Goal: Transaction & Acquisition: Download file/media

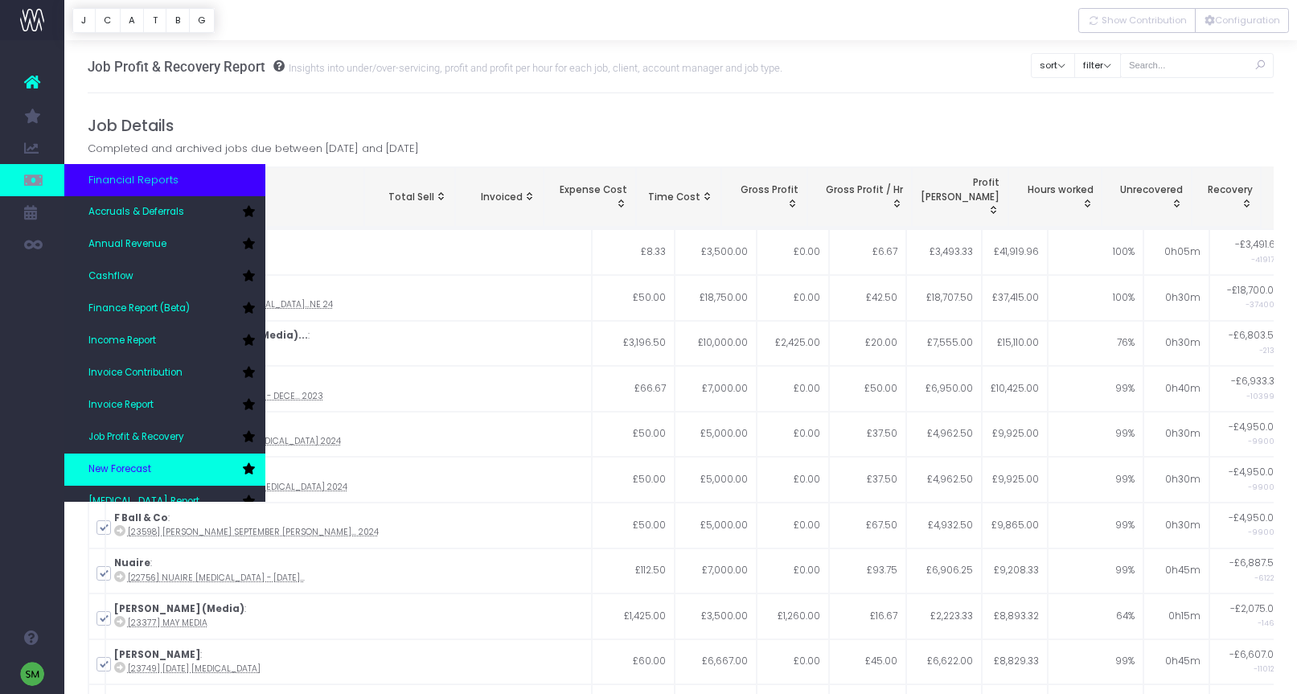
click at [174, 471] on link "New Forecast" at bounding box center [164, 469] width 201 height 32
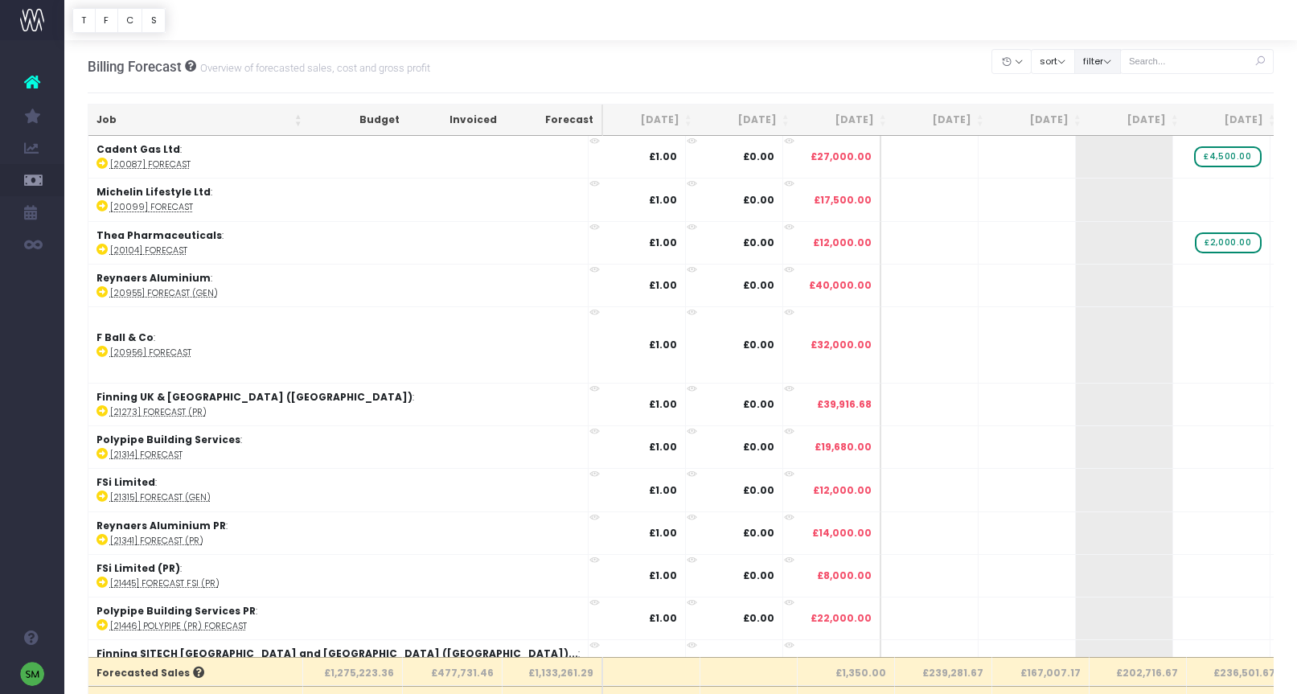
click at [1121, 69] on button "filter" at bounding box center [1097, 61] width 47 height 25
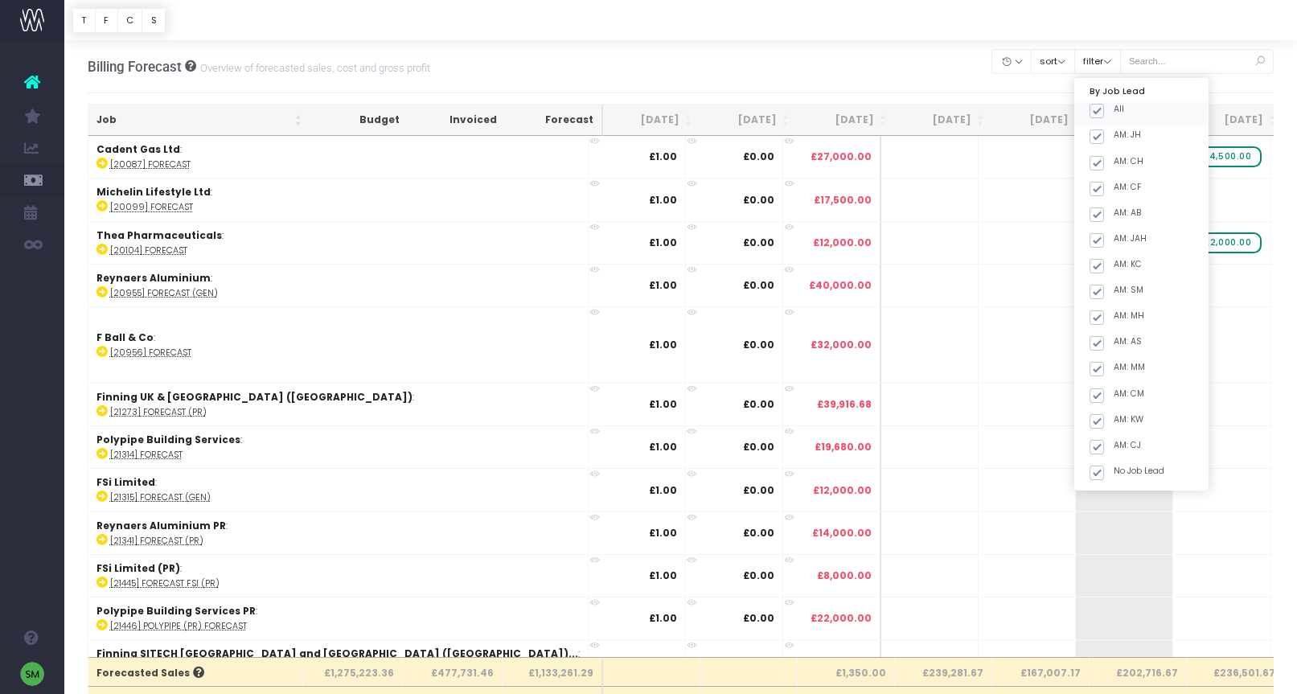
click at [1104, 112] on span at bounding box center [1096, 111] width 14 height 14
click at [1119, 112] on input "All" at bounding box center [1119, 108] width 10 height 10
checkbox input "false"
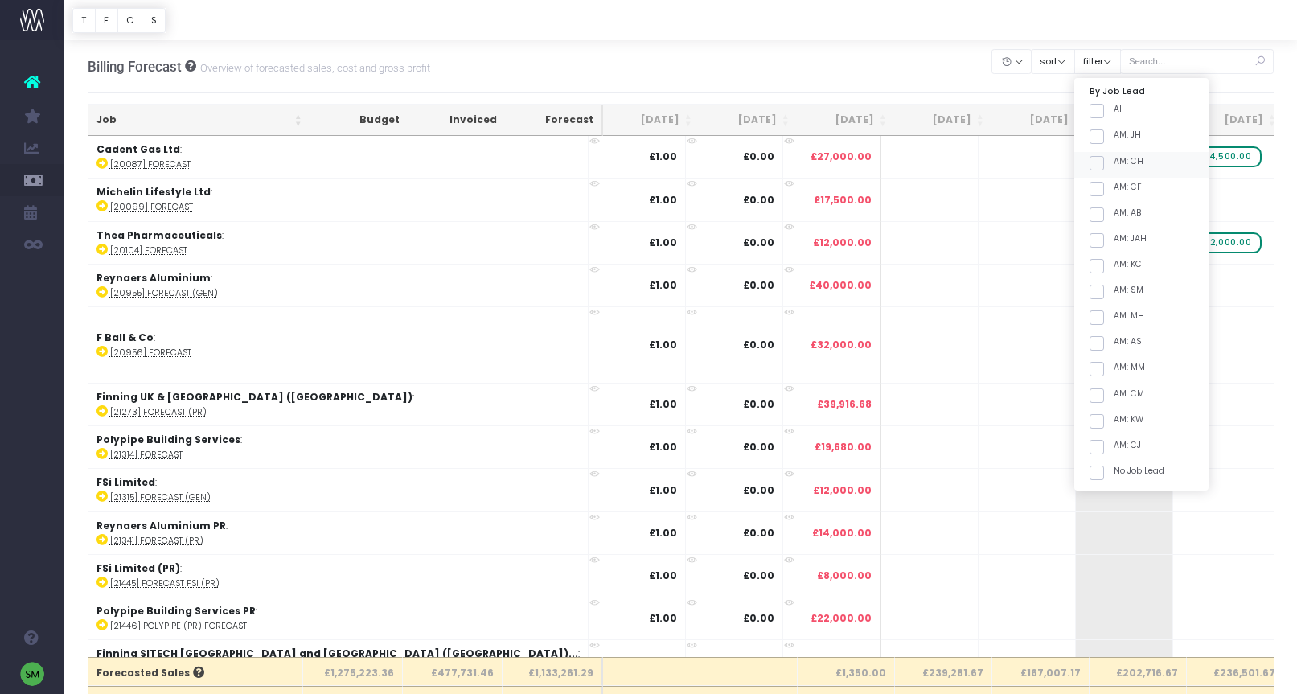
checkbox input "false"
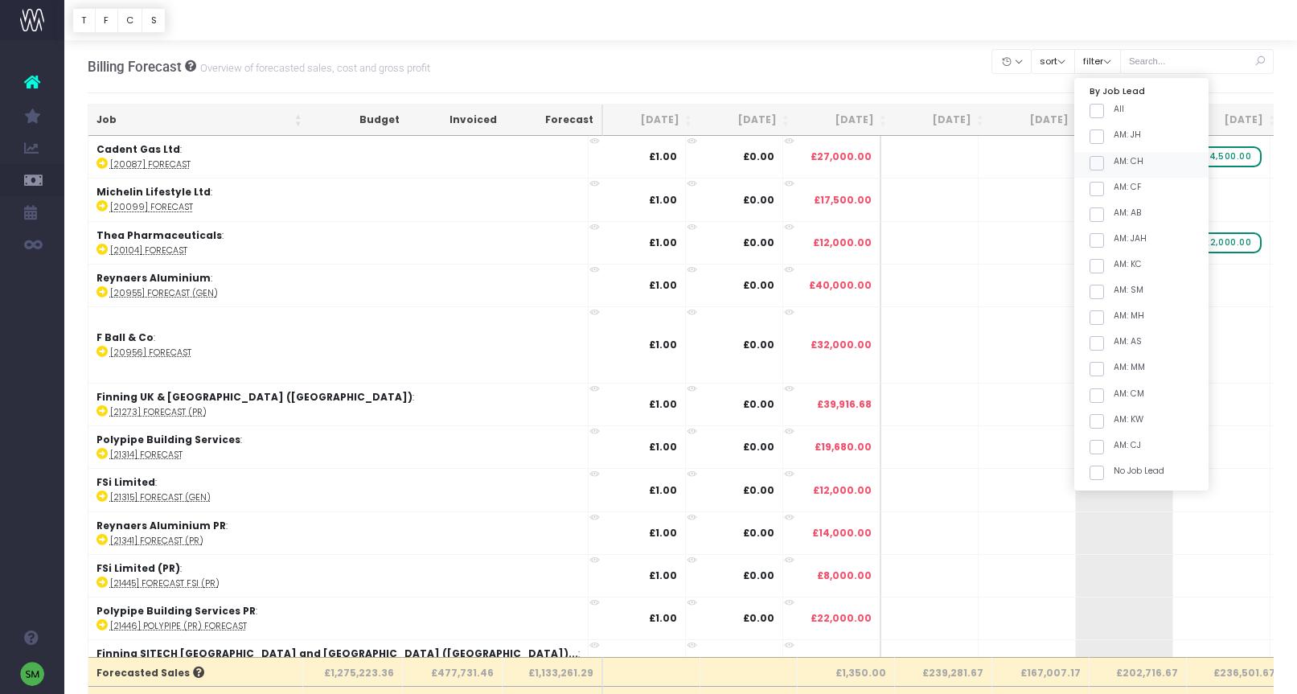
checkbox input "false"
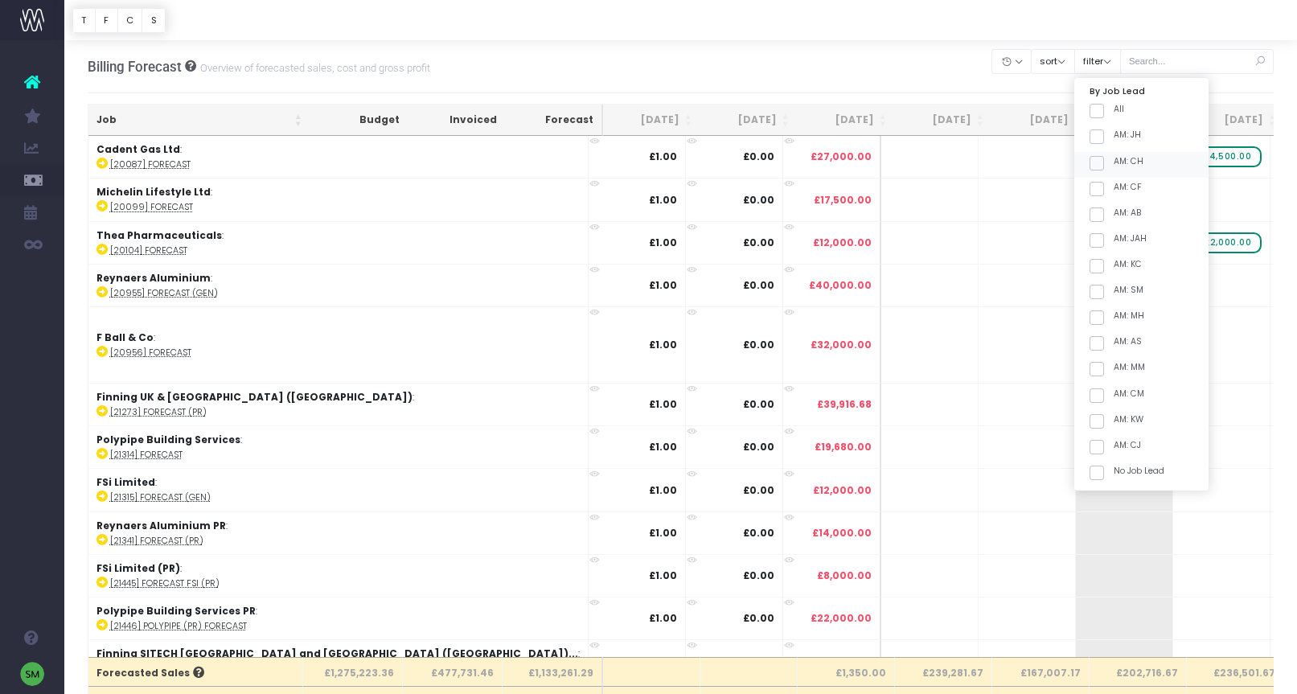
checkbox input "false"
click at [1104, 297] on span at bounding box center [1096, 292] width 14 height 14
click at [1122, 294] on input "AM: SM" at bounding box center [1119, 289] width 10 height 10
checkbox input "true"
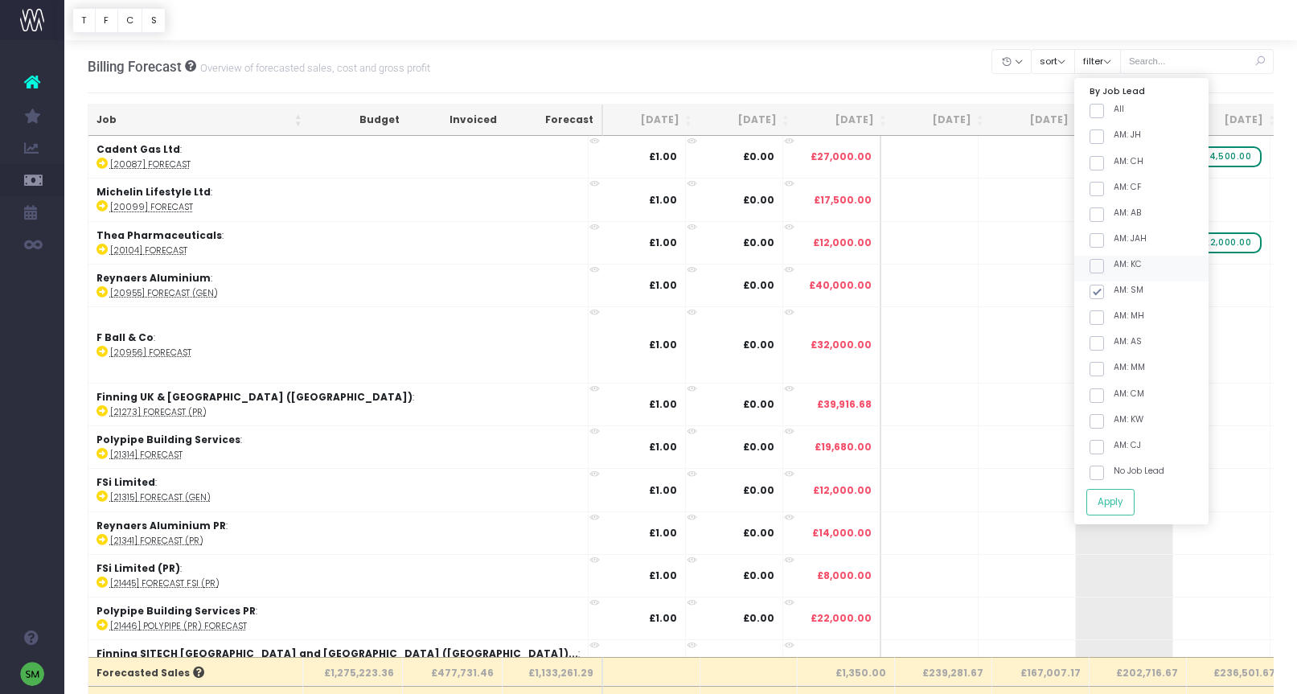
click at [1104, 261] on span at bounding box center [1096, 266] width 14 height 14
click at [1121, 261] on input "AM: KC" at bounding box center [1119, 263] width 10 height 10
checkbox input "true"
click at [1134, 501] on button "Apply" at bounding box center [1110, 502] width 48 height 27
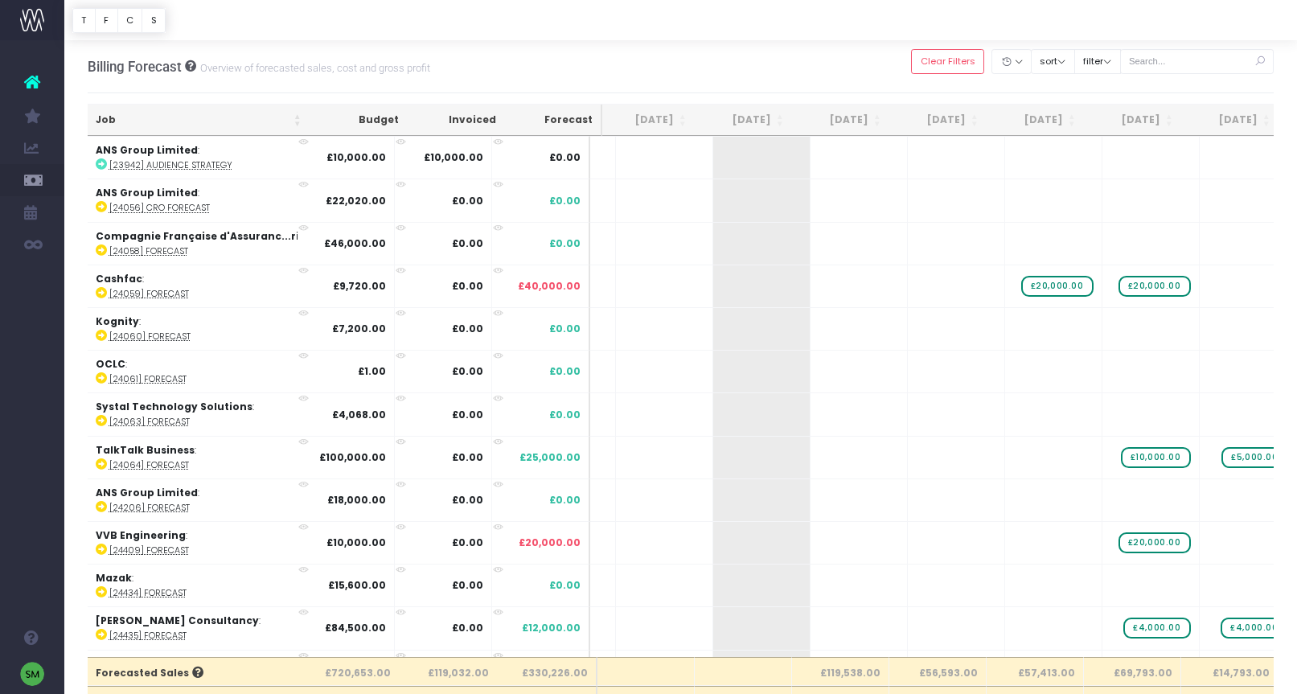
click at [297, 122] on th "Job" at bounding box center [199, 120] width 222 height 31
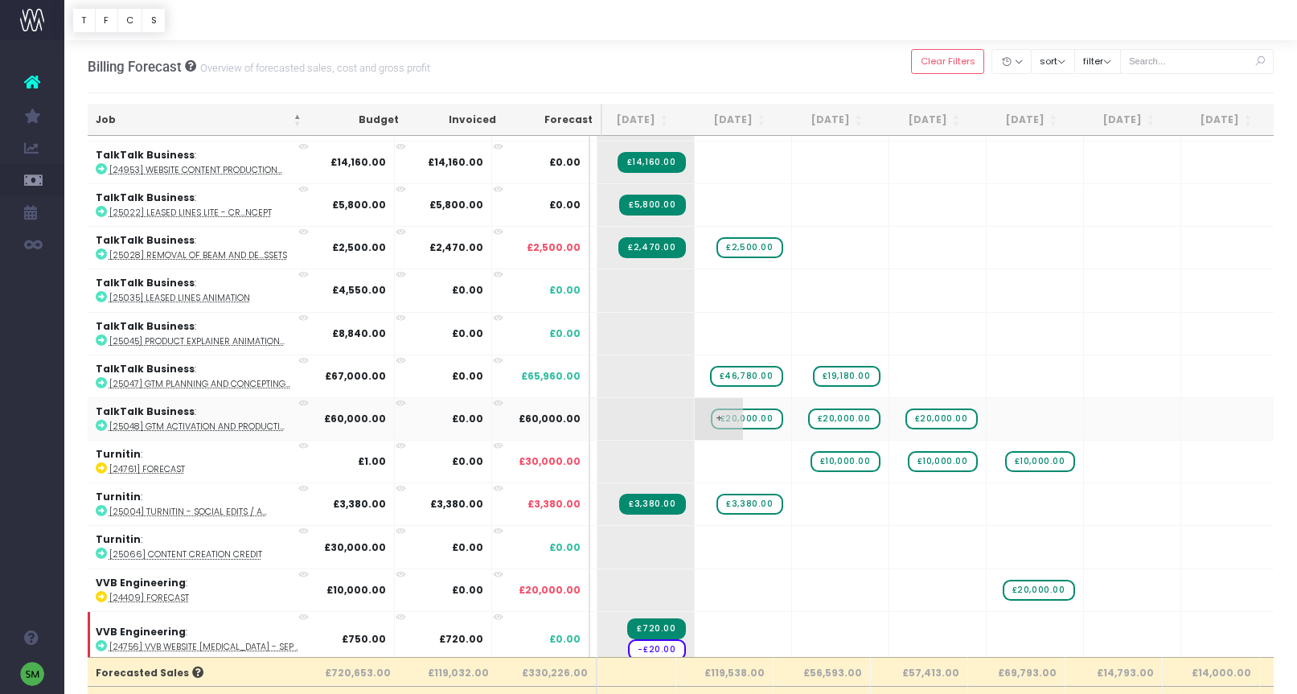
scroll to position [2599, 219]
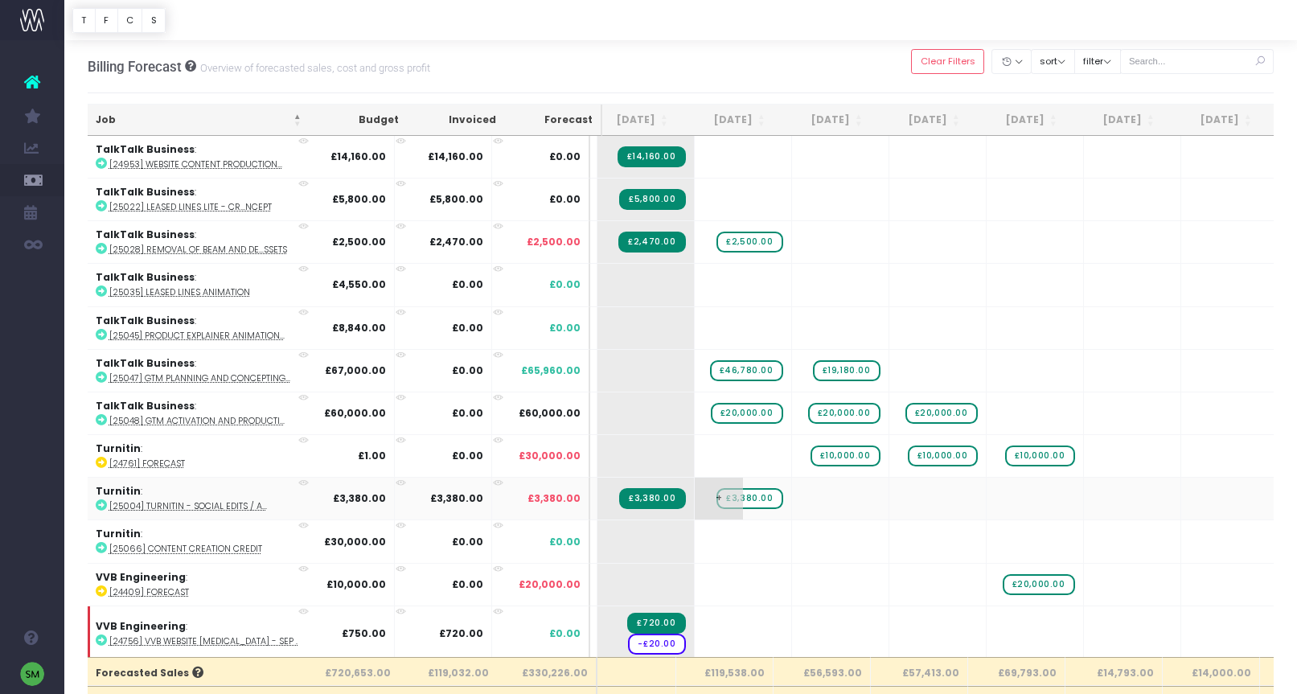
click at [747, 495] on span "£3,380.00" at bounding box center [749, 498] width 66 height 21
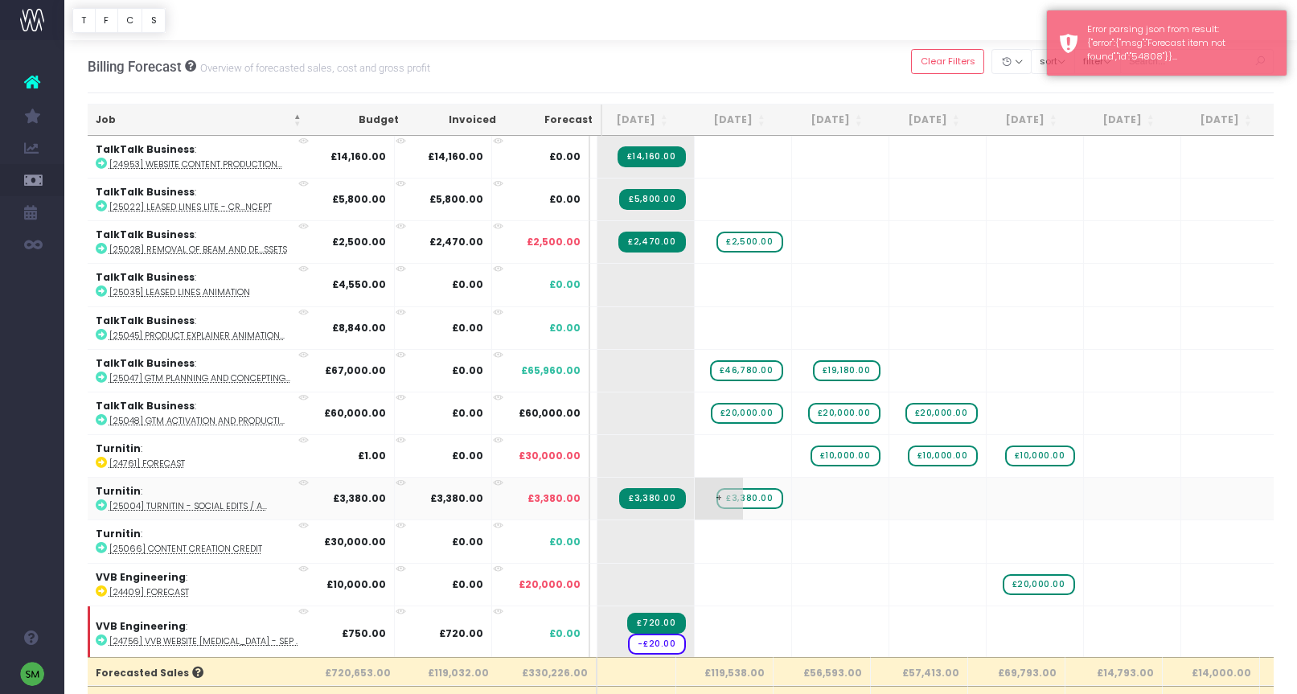
click at [756, 494] on span "£3,380.00" at bounding box center [749, 498] width 66 height 21
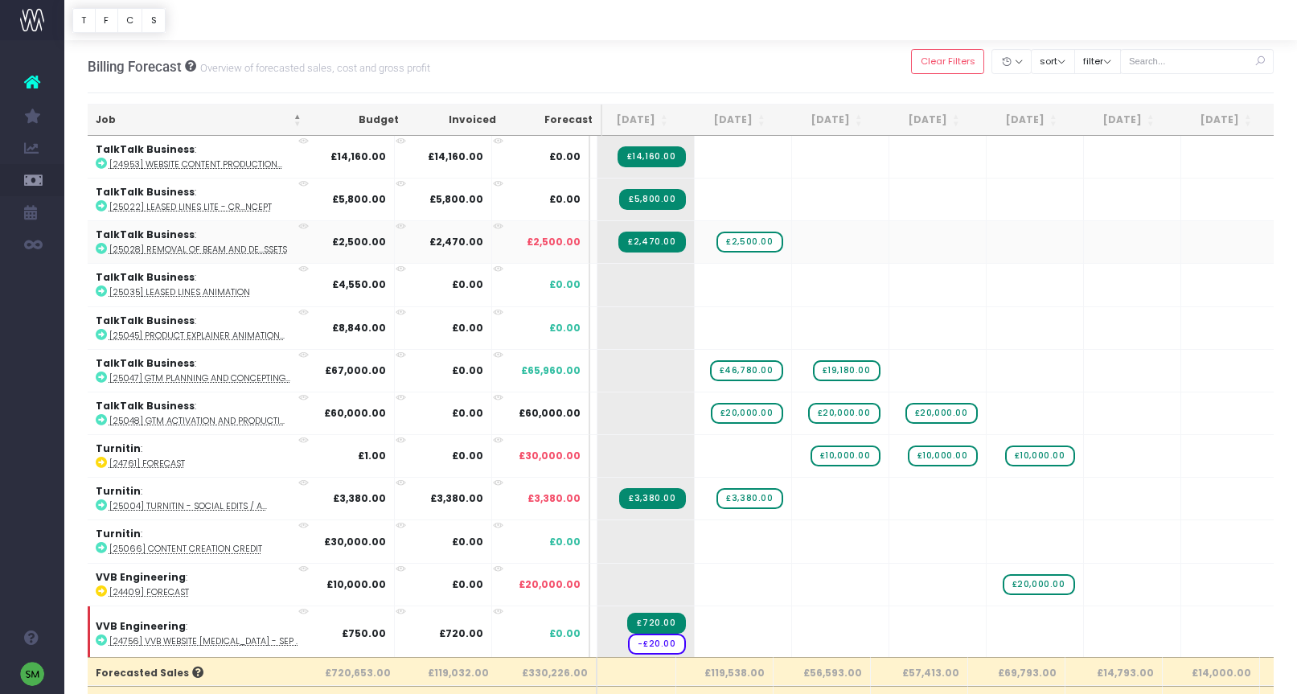
click at [88, 244] on link "Annual Revenue" at bounding box center [76, 244] width 24 height 32
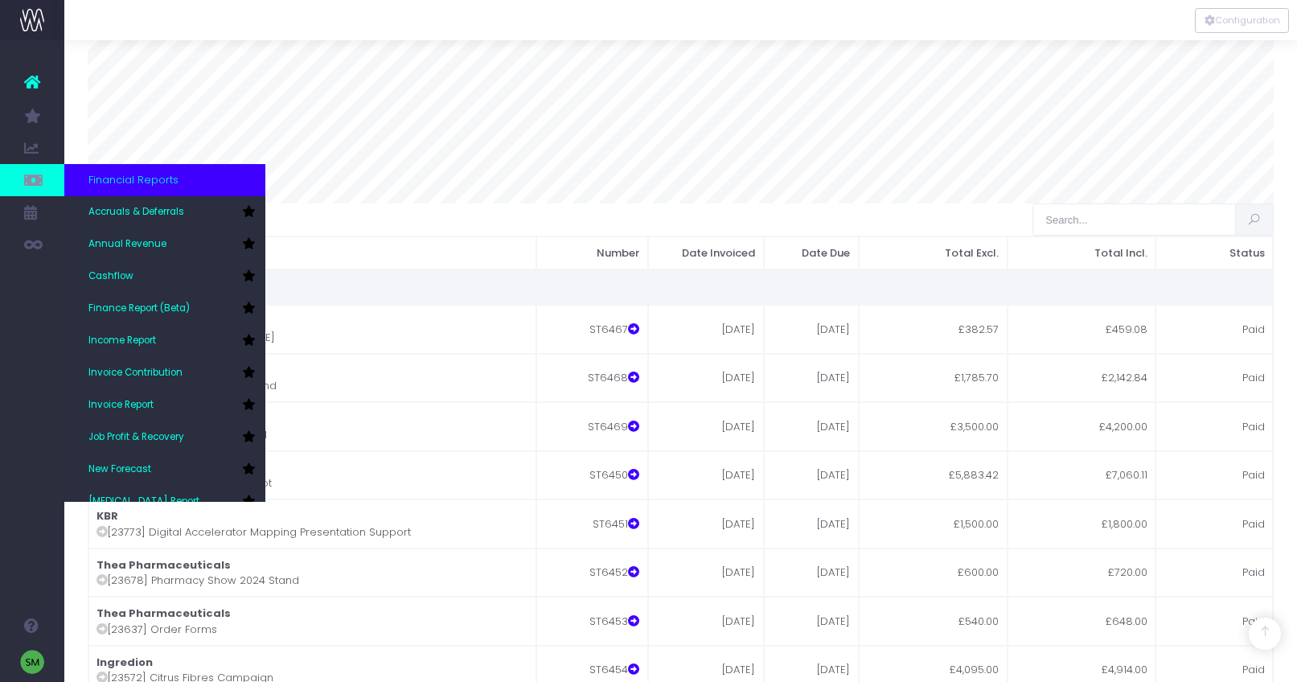
scroll to position [413, 0]
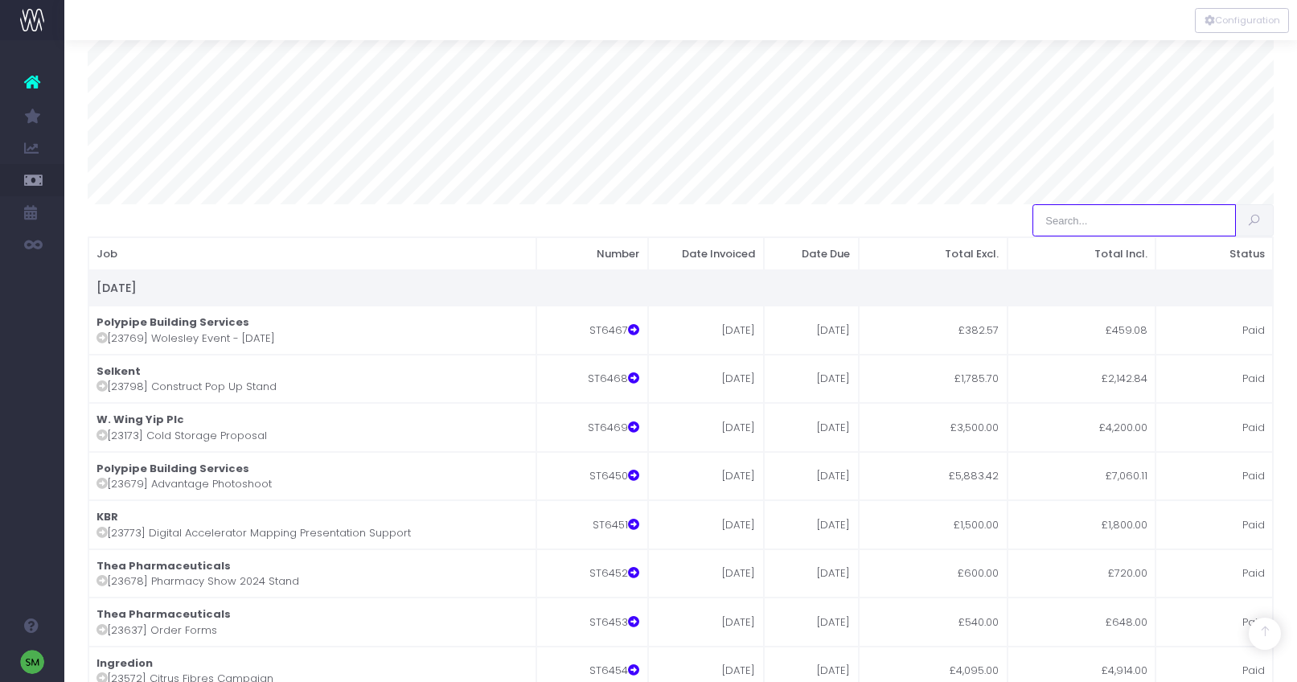
click at [1101, 236] on input "search" at bounding box center [1133, 220] width 203 height 32
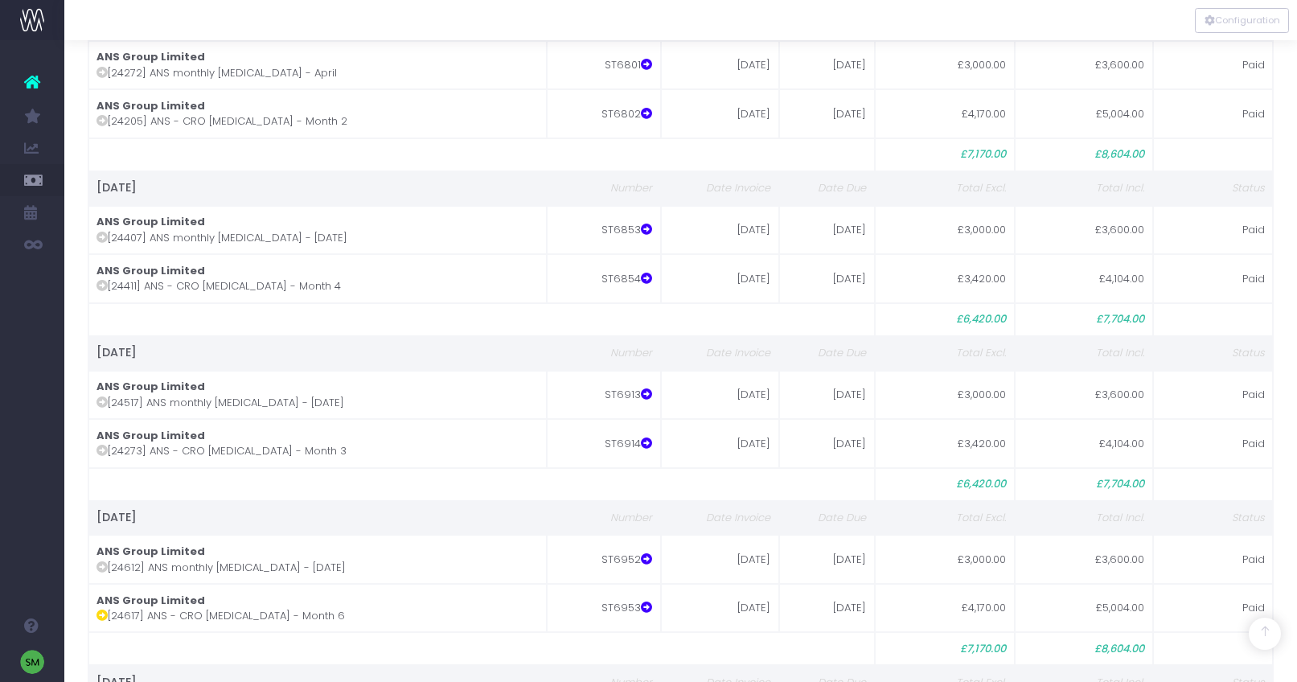
scroll to position [1790, 0]
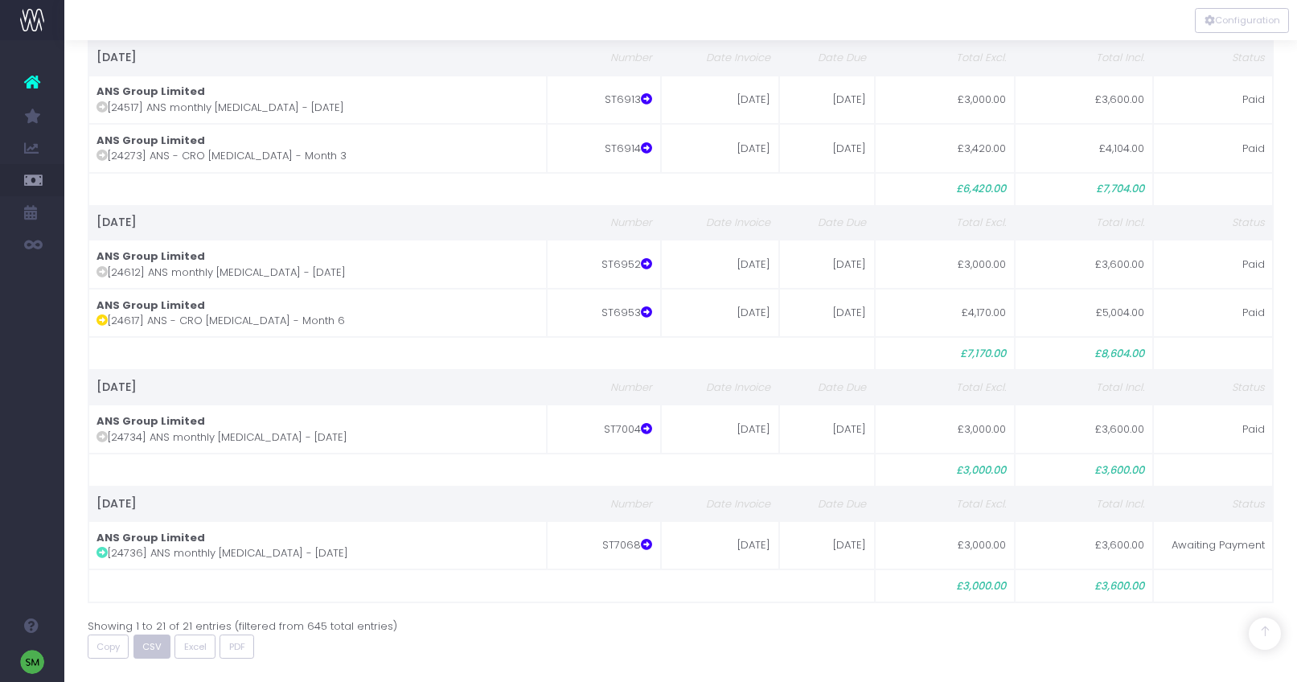
click at [158, 651] on span "CSV" at bounding box center [151, 647] width 19 height 14
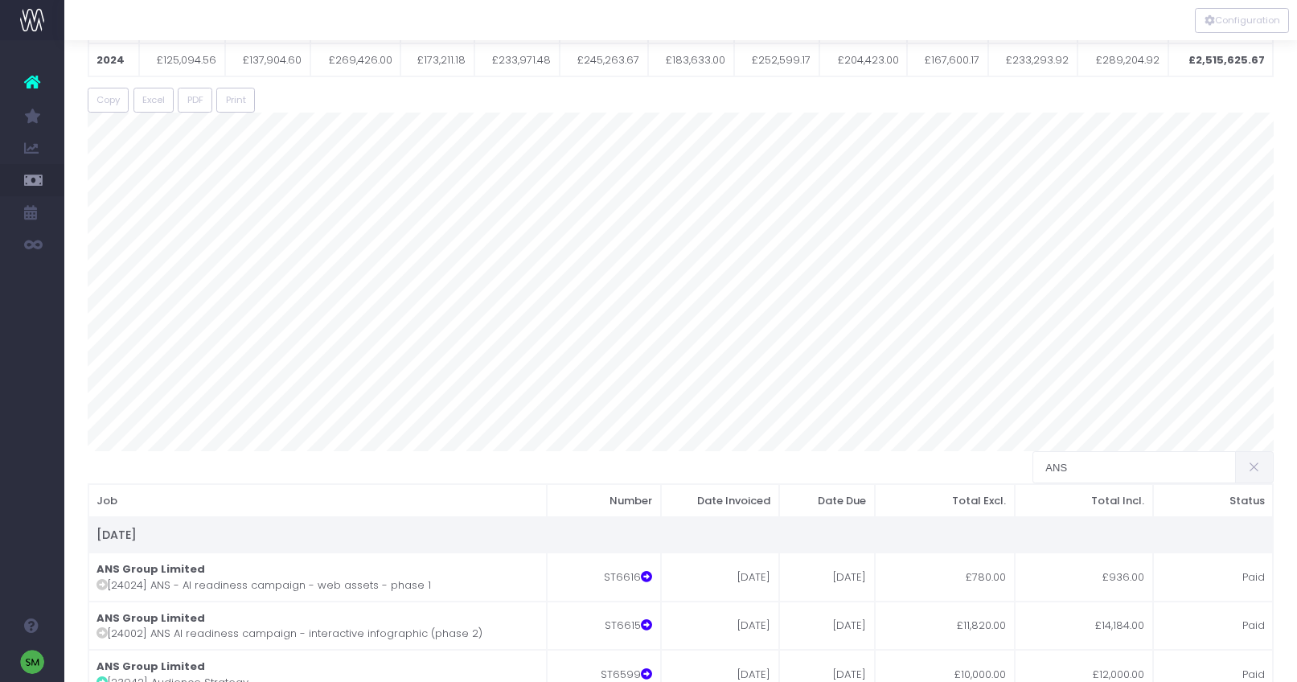
scroll to position [167, 0]
drag, startPoint x: 1100, startPoint y: 481, endPoint x: 1110, endPoint y: 480, distance: 9.7
click at [1101, 480] on input "ANS" at bounding box center [1133, 466] width 203 height 32
drag, startPoint x: 1105, startPoint y: 478, endPoint x: 917, endPoint y: 473, distance: 187.4
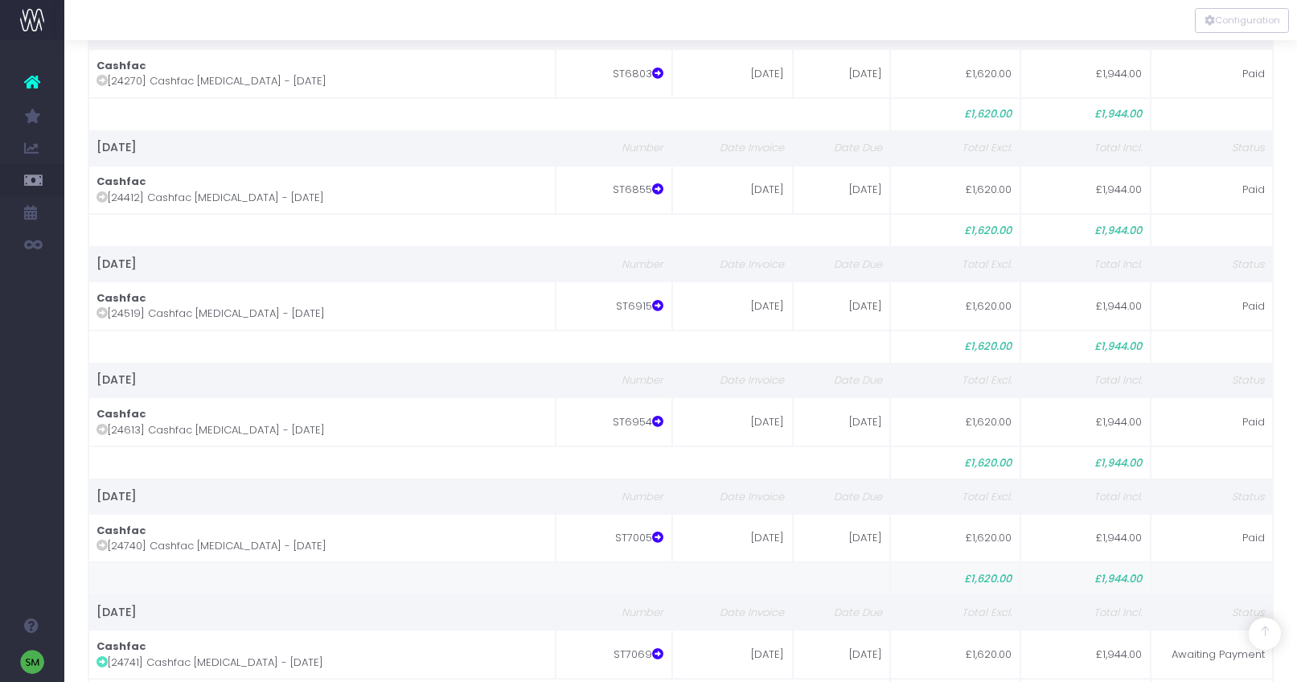
scroll to position [1256, 0]
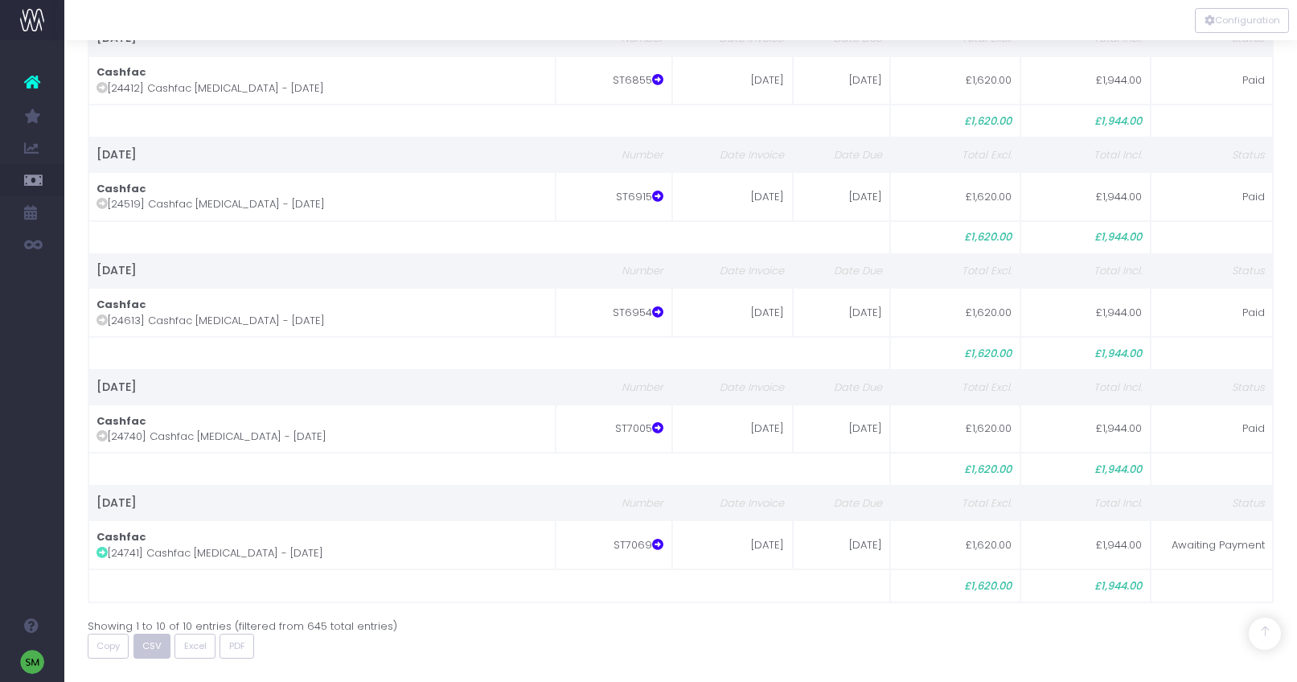
click at [157, 650] on span "CSV" at bounding box center [151, 646] width 19 height 14
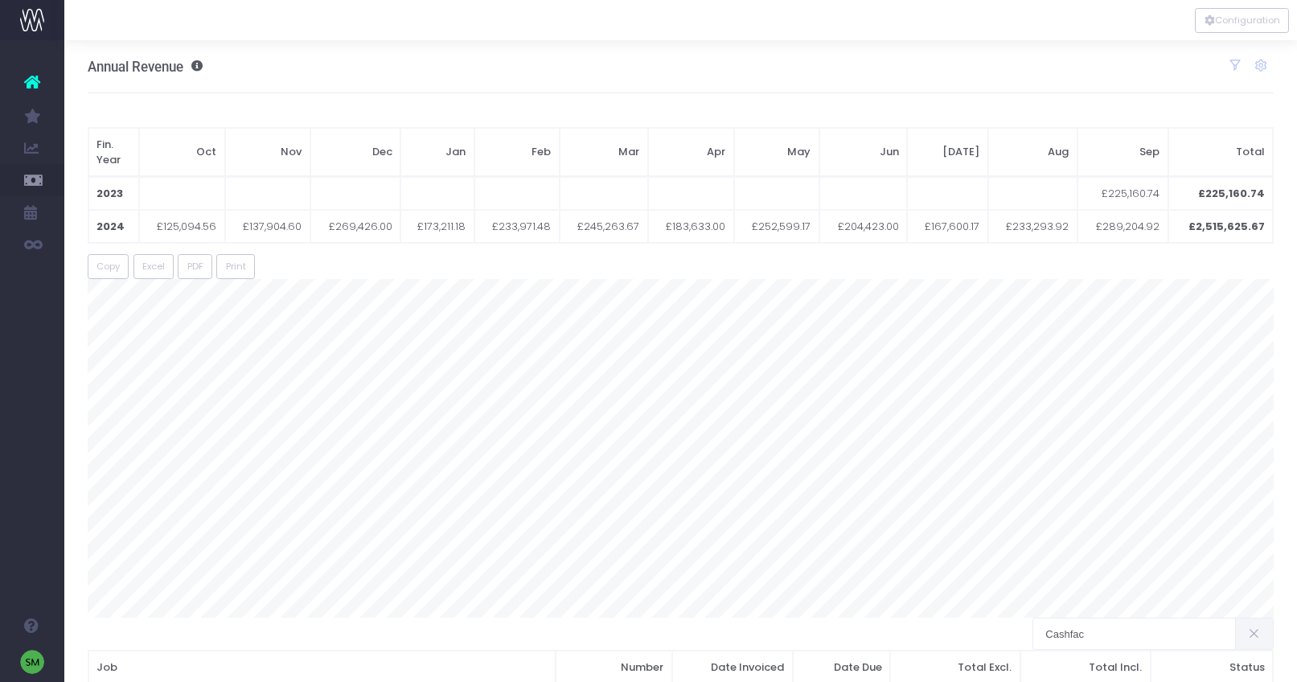
scroll to position [384, 0]
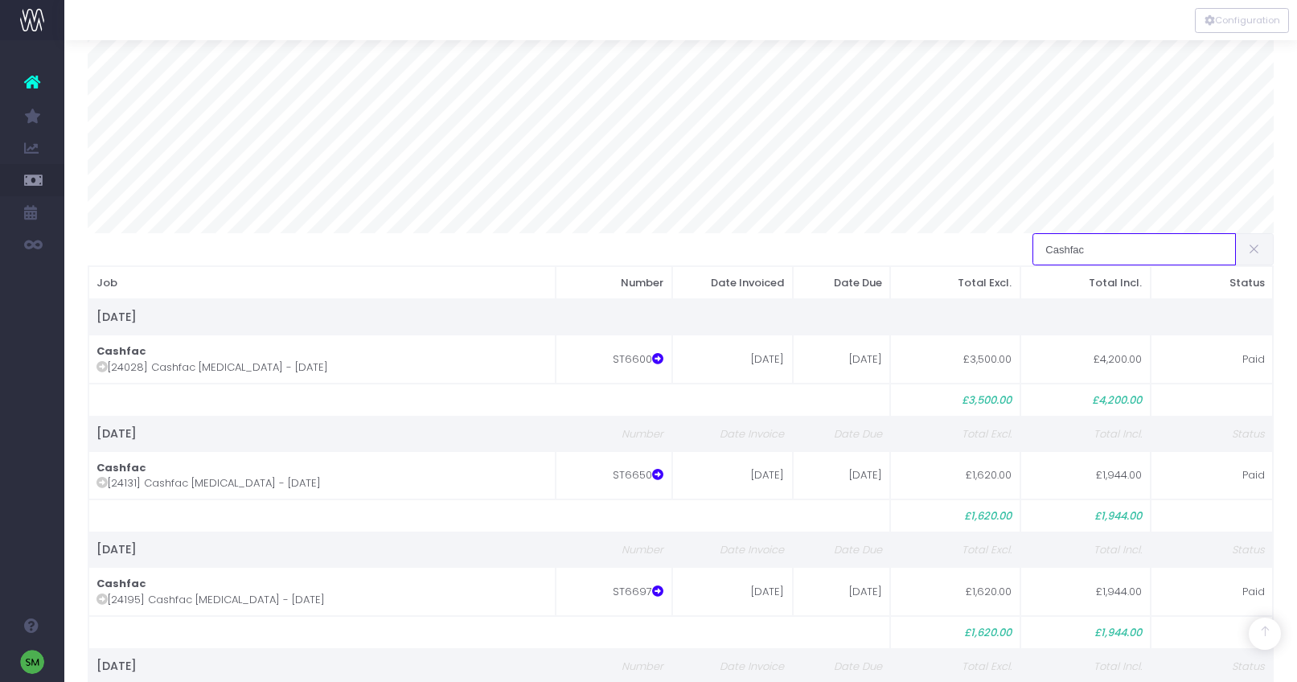
drag, startPoint x: 1106, startPoint y: 263, endPoint x: 978, endPoint y: 264, distance: 127.8
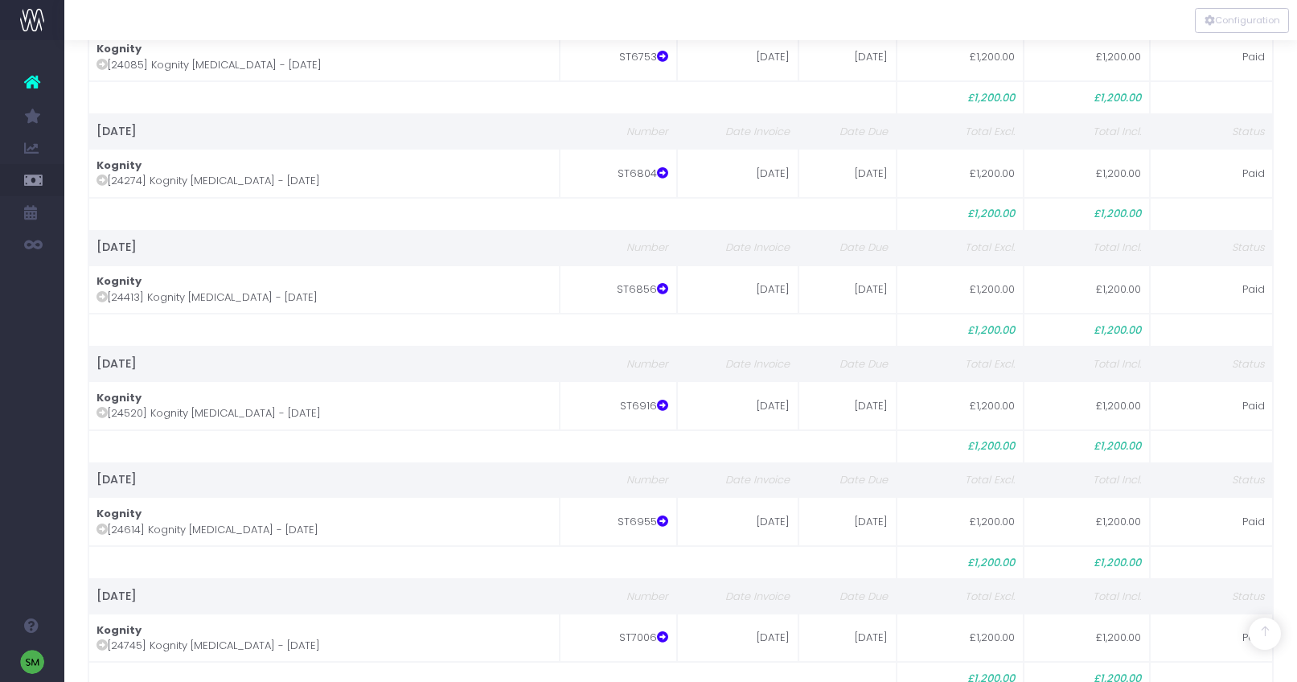
scroll to position [1256, 0]
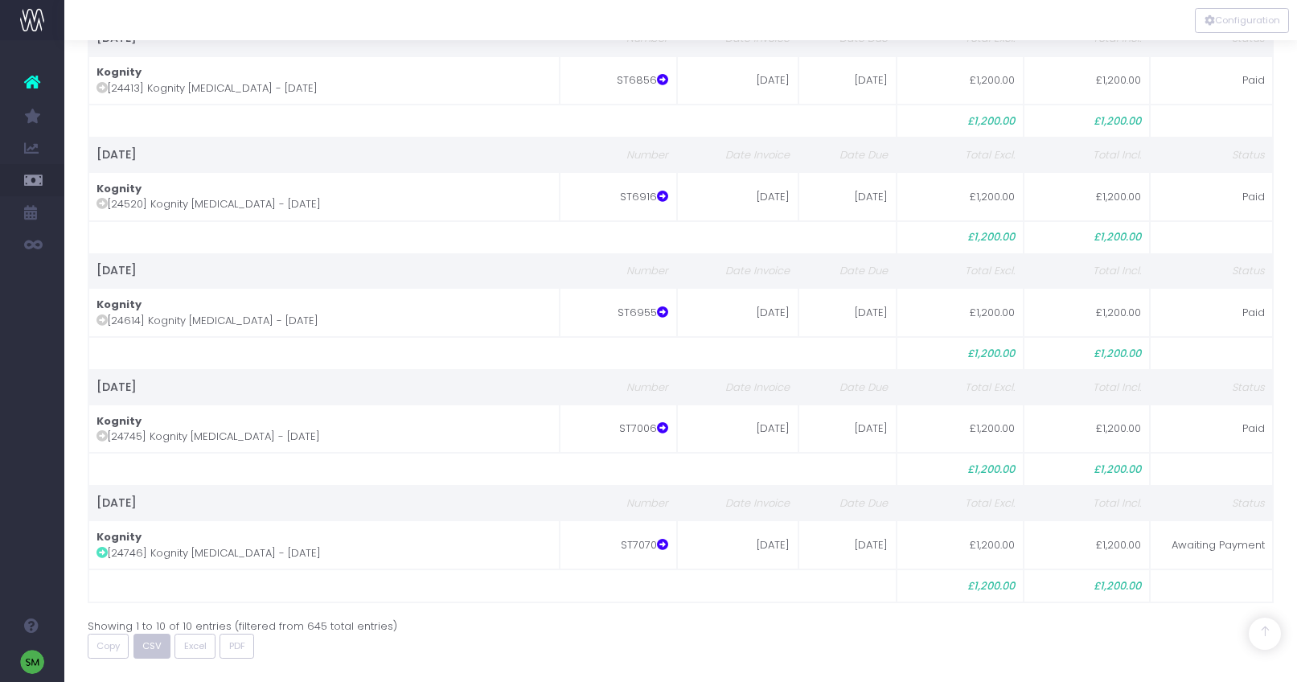
click at [151, 648] on span "CSV" at bounding box center [151, 646] width 19 height 14
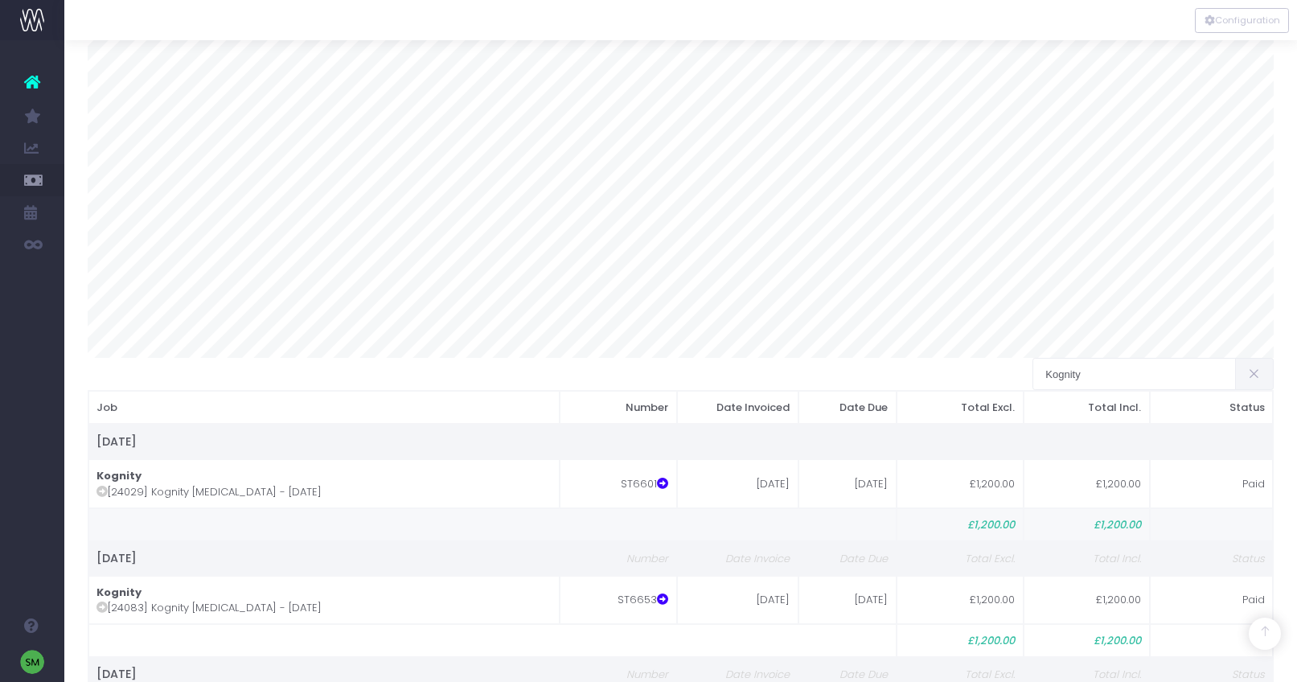
scroll to position [364, 0]
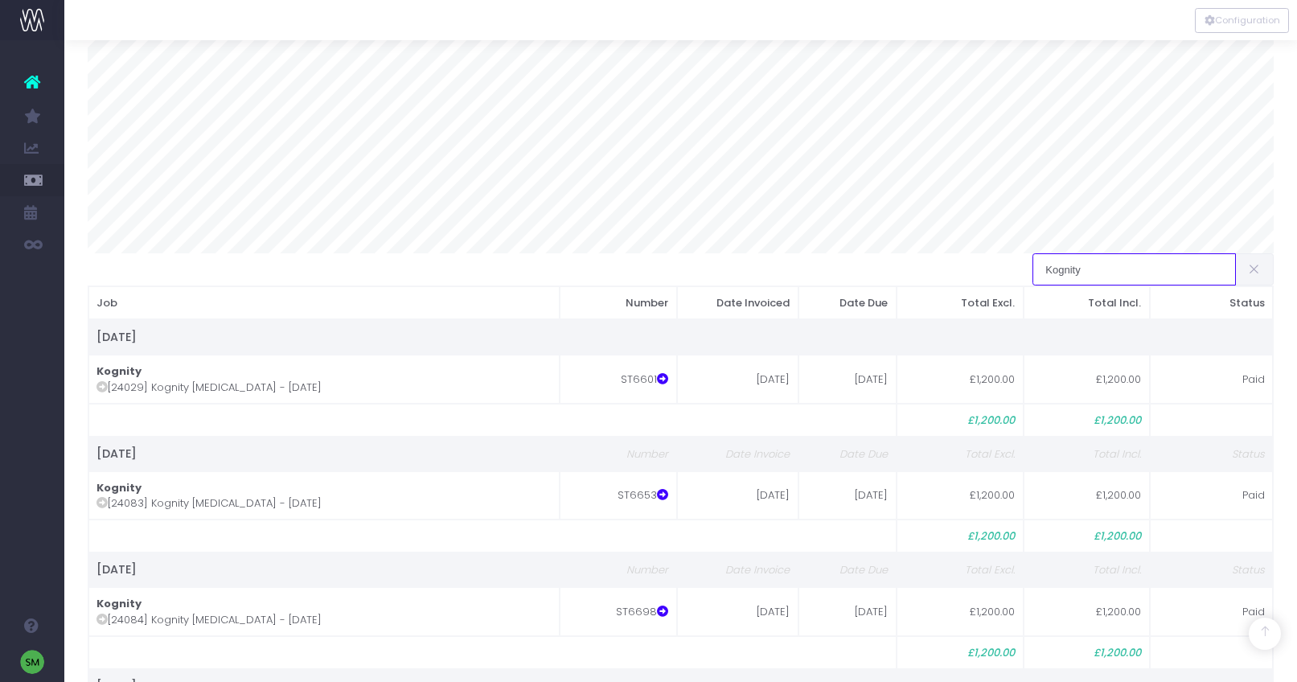
click at [1090, 265] on input "Kognity" at bounding box center [1133, 269] width 203 height 32
drag, startPoint x: 1112, startPoint y: 281, endPoint x: 978, endPoint y: 274, distance: 134.4
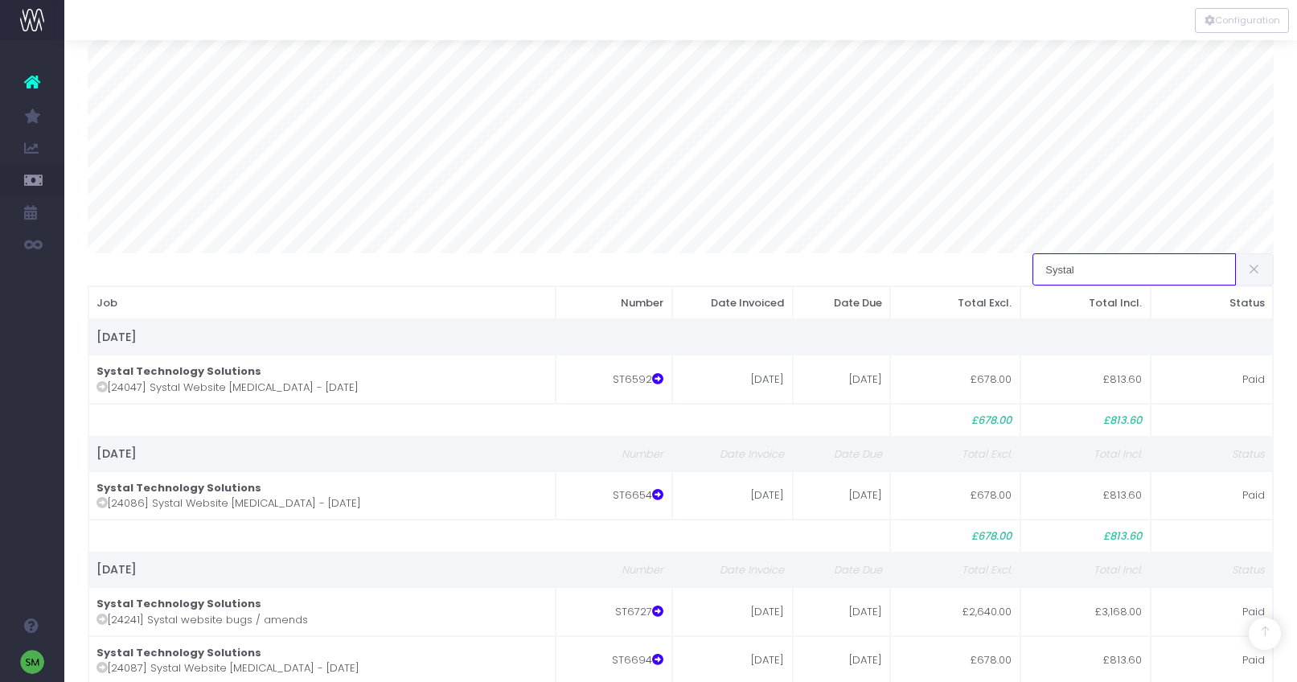
type input "Systal"
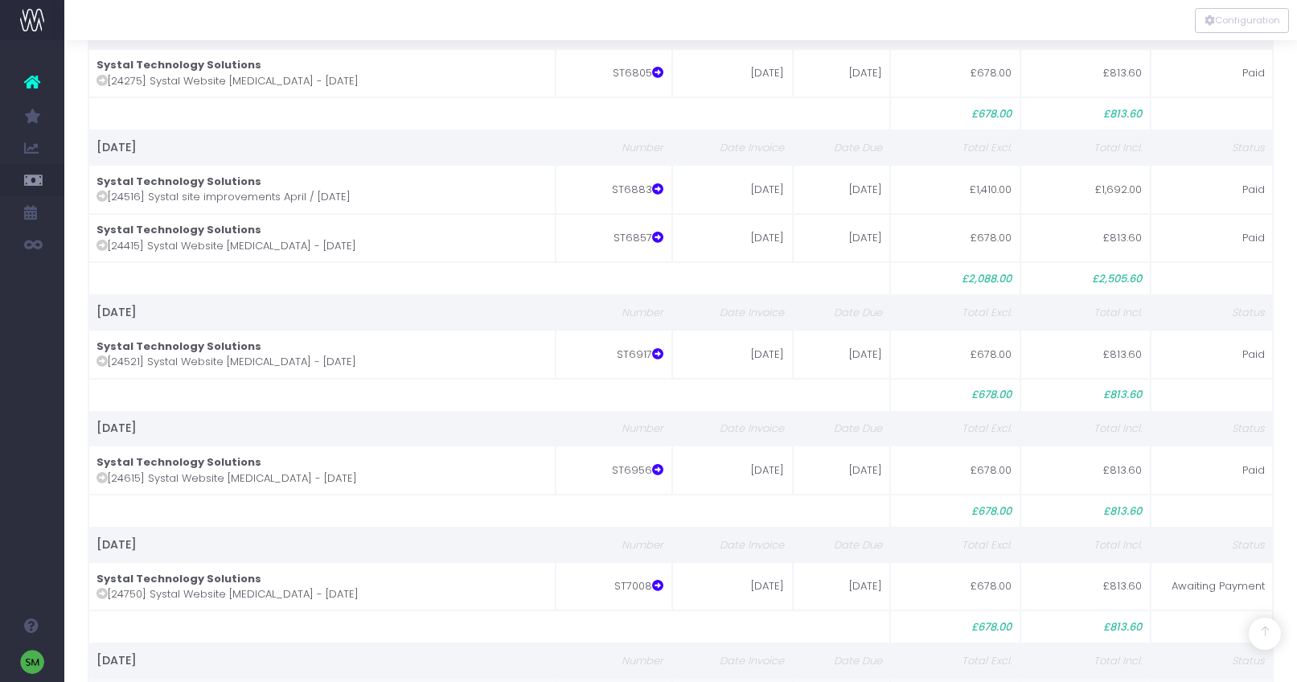
scroll to position [1353, 0]
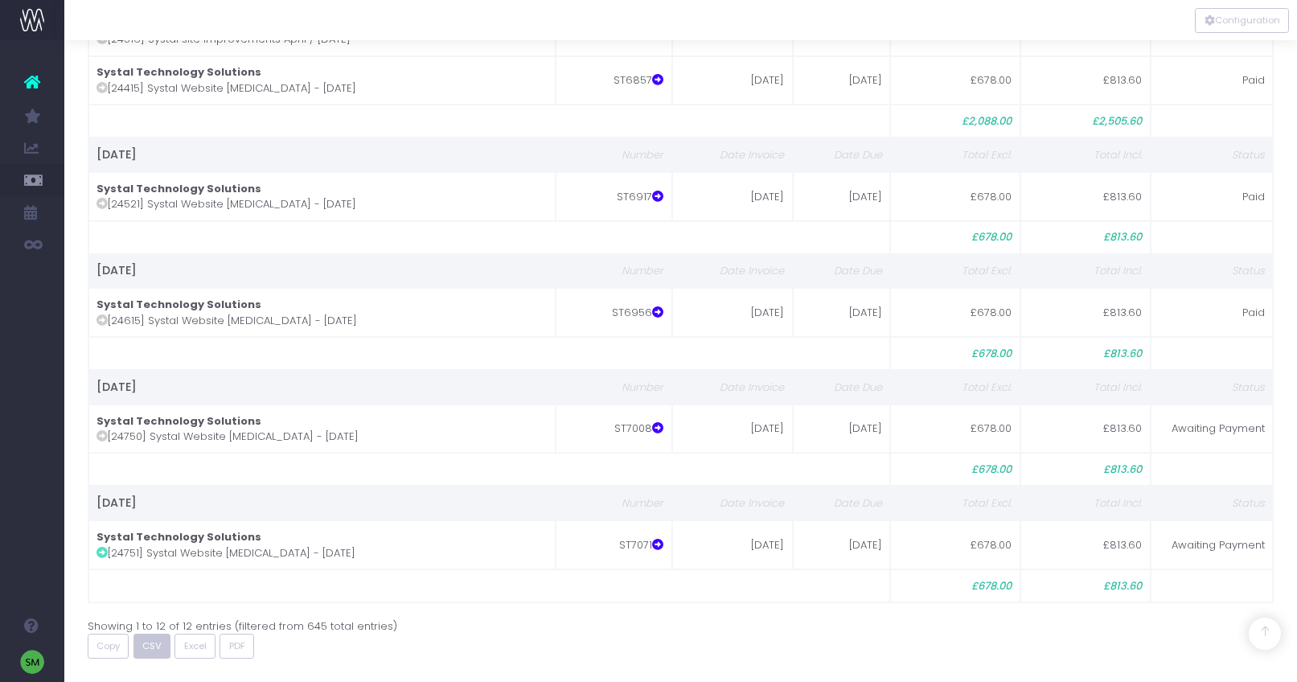
click at [165, 642] on button "CSV" at bounding box center [152, 646] width 38 height 25
